Goal: Task Accomplishment & Management: Use online tool/utility

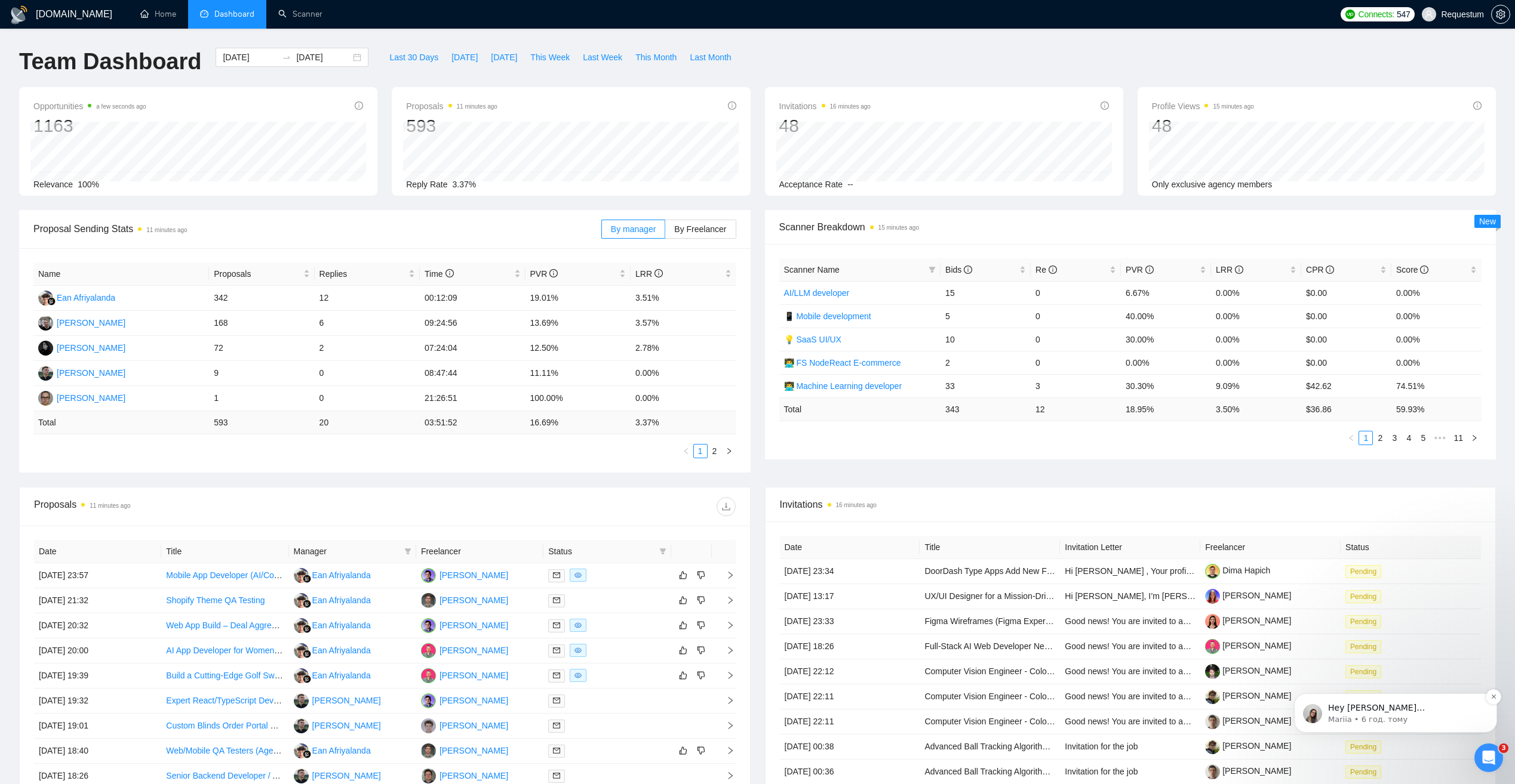
click at [1428, 711] on p "Hey andrii.savka@requestum.com, Looks like your Upwork agency Requestum ran out…" at bounding box center [1405, 708] width 154 height 11
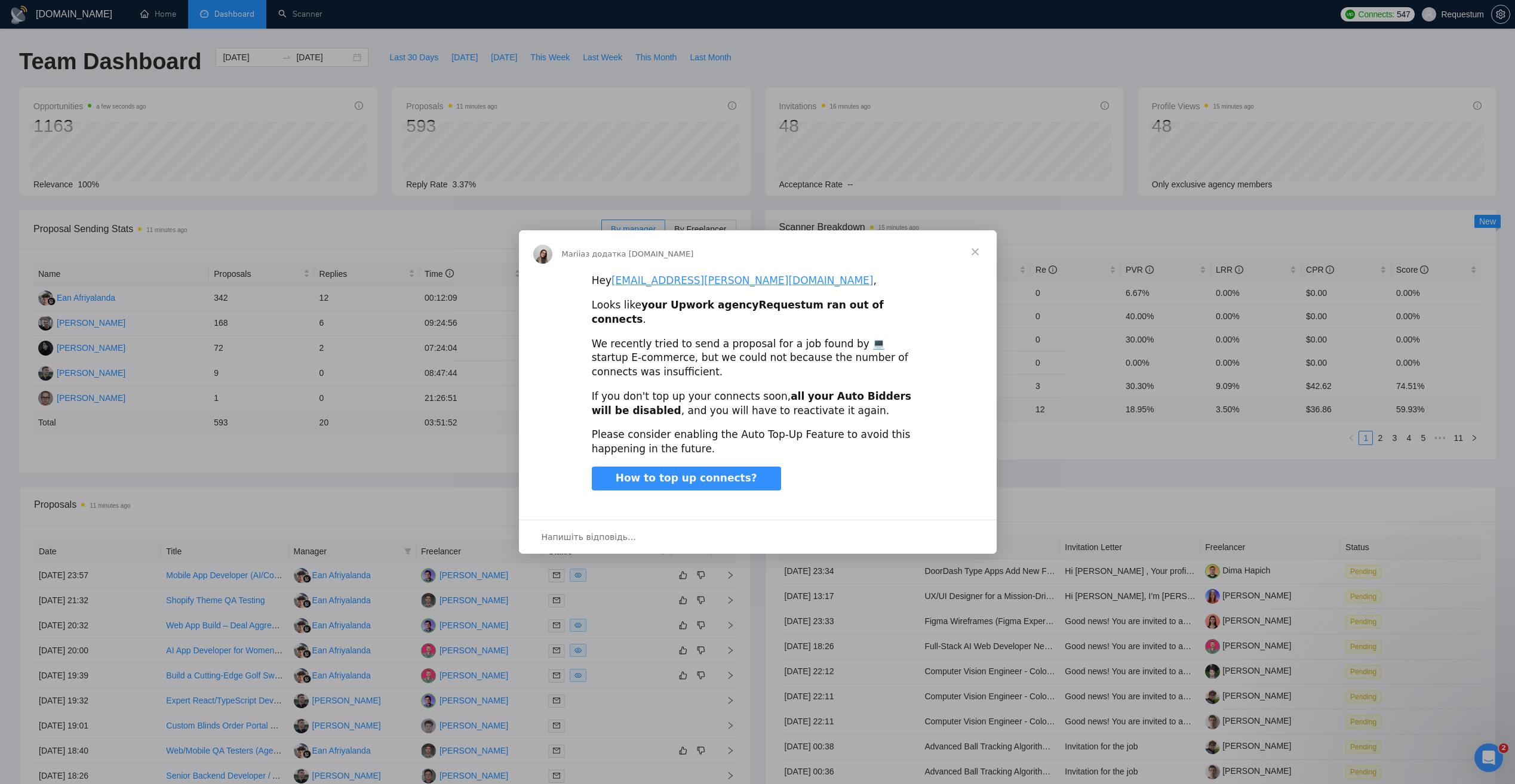
click at [976, 256] on span "Закрити" at bounding box center [975, 252] width 43 height 43
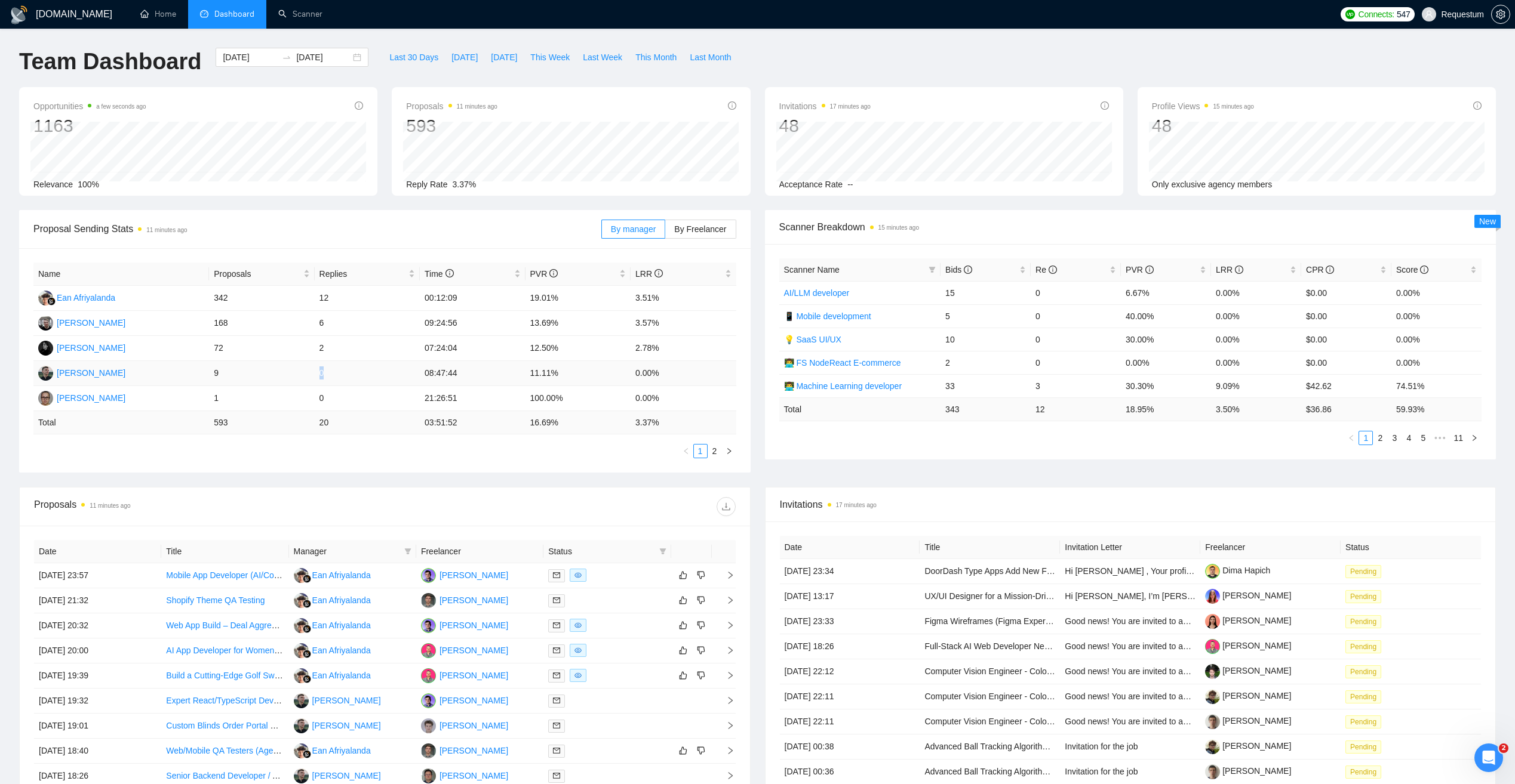
drag, startPoint x: 319, startPoint y: 375, endPoint x: 331, endPoint y: 375, distance: 12.0
click at [331, 375] on td "0" at bounding box center [368, 373] width 105 height 25
